Goal: Task Accomplishment & Management: Complete application form

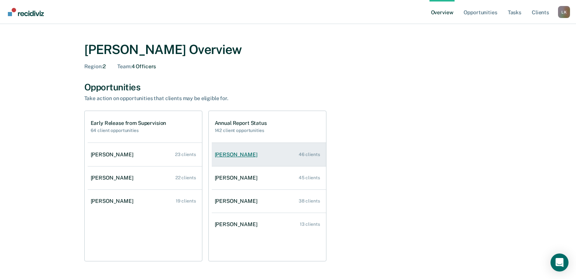
click at [246, 155] on div "[PERSON_NAME]" at bounding box center [238, 155] width 46 height 6
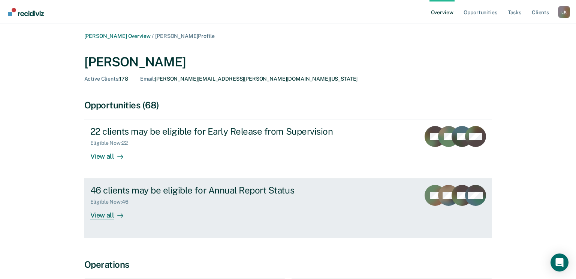
click at [111, 216] on div "View all" at bounding box center [111, 212] width 42 height 15
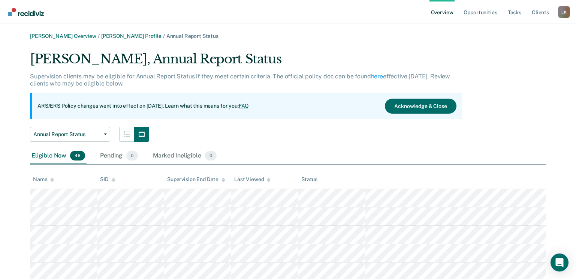
click at [51, 180] on icon at bounding box center [52, 179] width 4 height 5
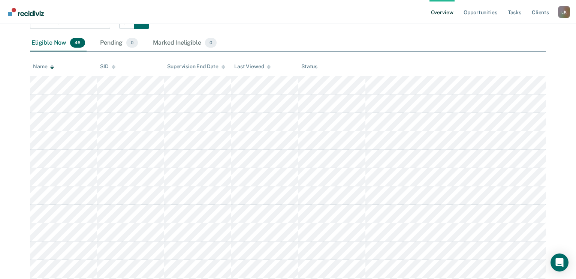
scroll to position [113, 0]
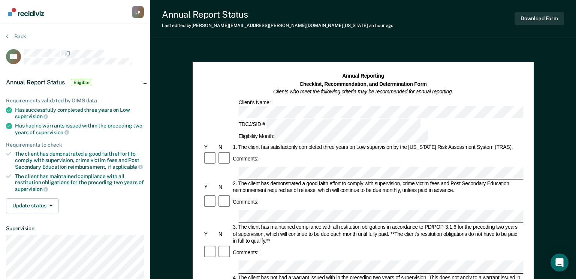
click at [144, 80] on div "Annual Report Status Eligible" at bounding box center [75, 83] width 150 height 24
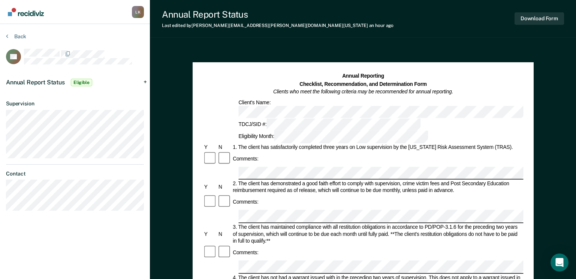
click at [145, 81] on div "Annual Report Status Eligible" at bounding box center [75, 83] width 150 height 24
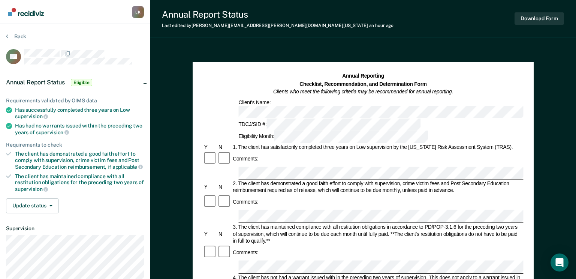
click at [145, 81] on div "Annual Report Status Eligible" at bounding box center [75, 83] width 150 height 24
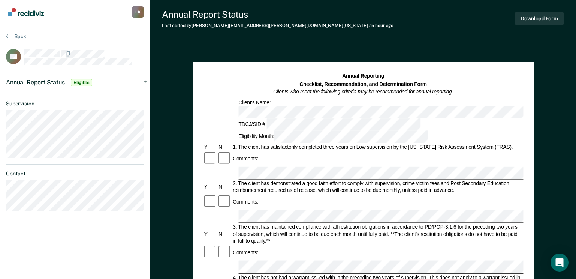
click at [145, 81] on div "Annual Report Status Eligible" at bounding box center [75, 83] width 150 height 24
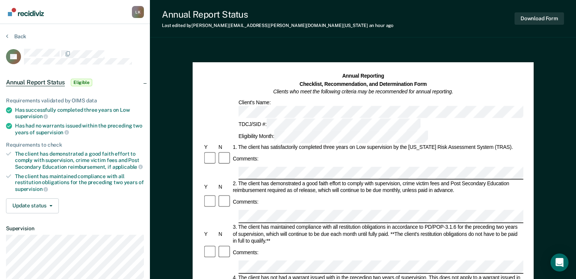
click at [145, 81] on div "Annual Report Status Eligible" at bounding box center [75, 83] width 150 height 24
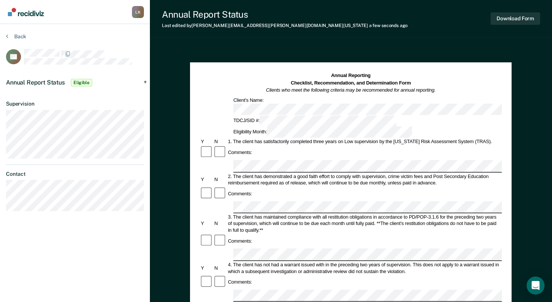
click at [144, 80] on div "Annual Report Status Eligible" at bounding box center [75, 83] width 150 height 24
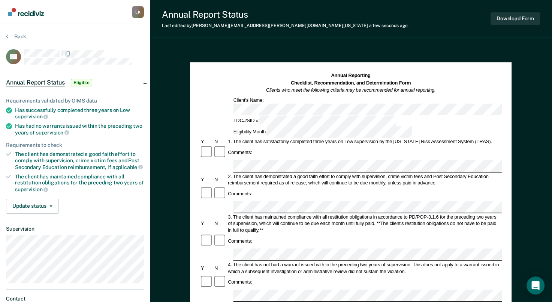
click at [145, 82] on div "Annual Report Status Eligible" at bounding box center [75, 83] width 150 height 24
